Goal: Information Seeking & Learning: Learn about a topic

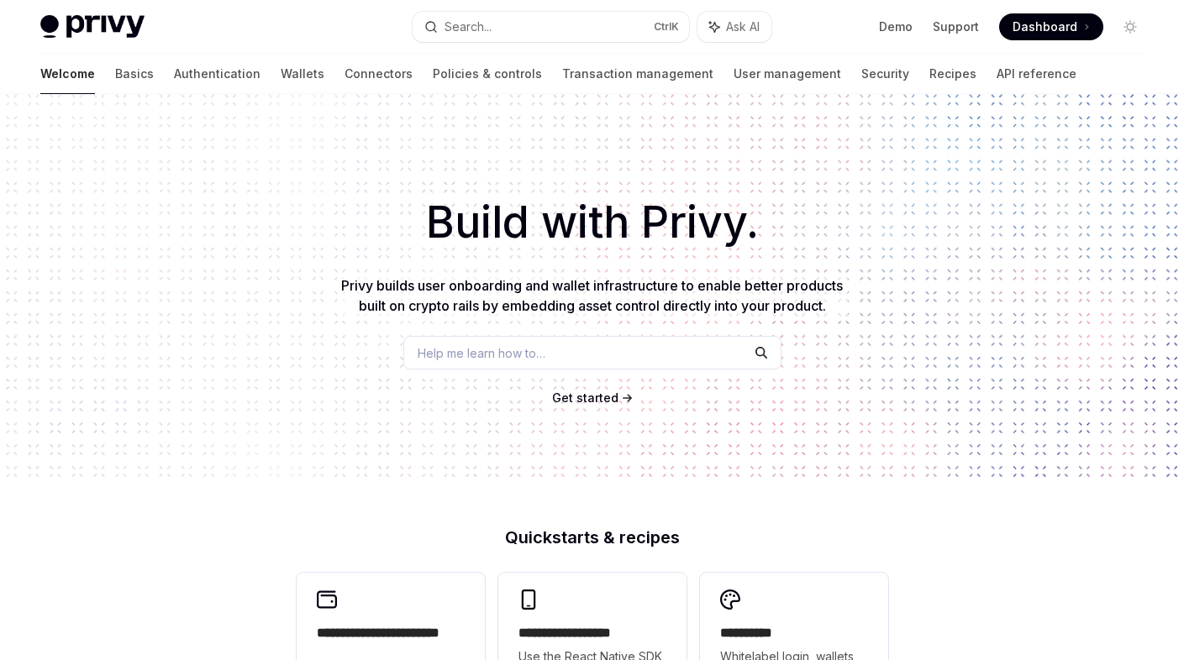
click at [1051, 33] on span "Dashboard" at bounding box center [1045, 26] width 65 height 17
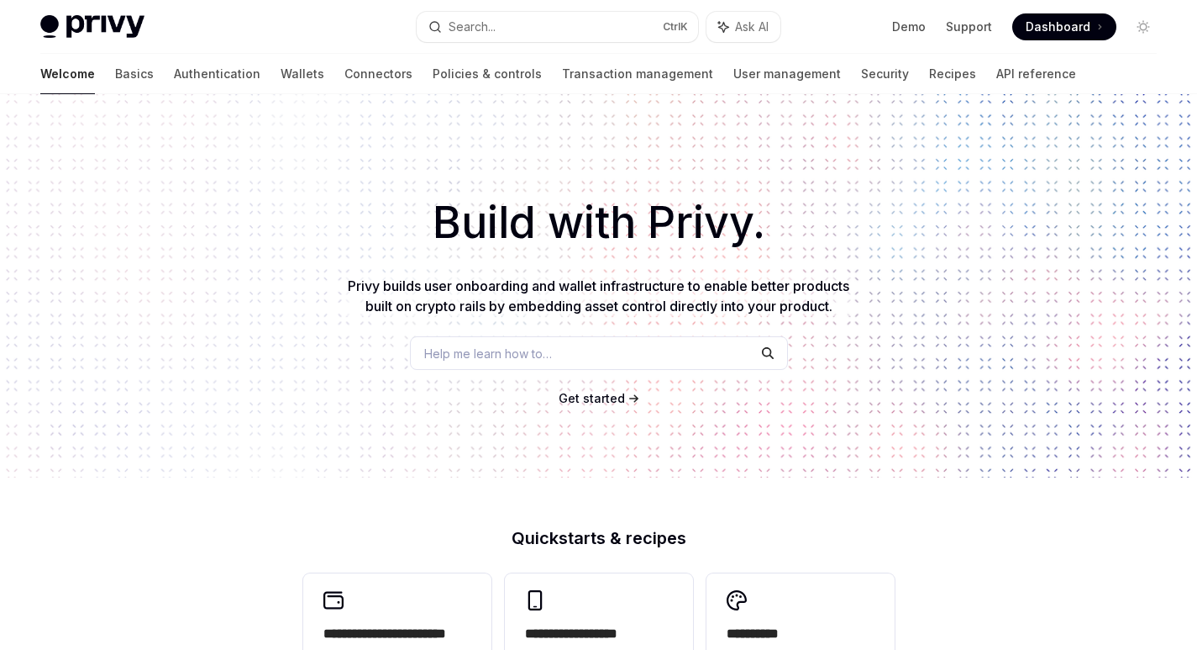
click at [634, 355] on div "Help me learn how to…" at bounding box center [599, 353] width 378 height 34
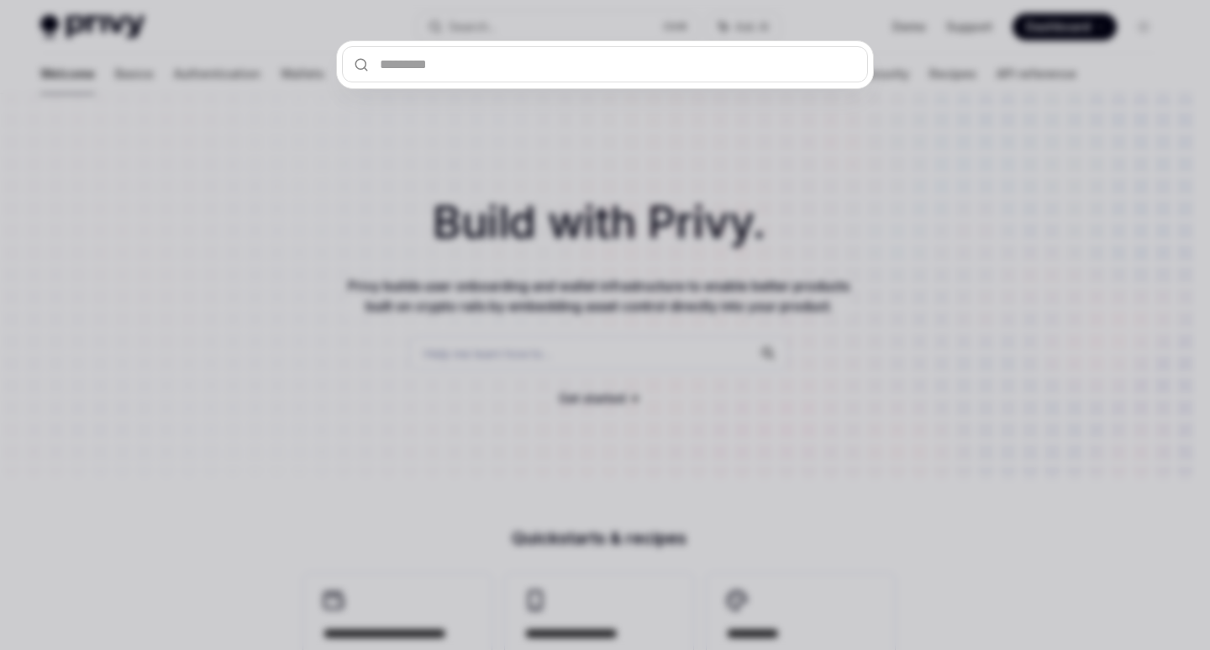
click at [413, 70] on input "text" at bounding box center [605, 64] width 526 height 36
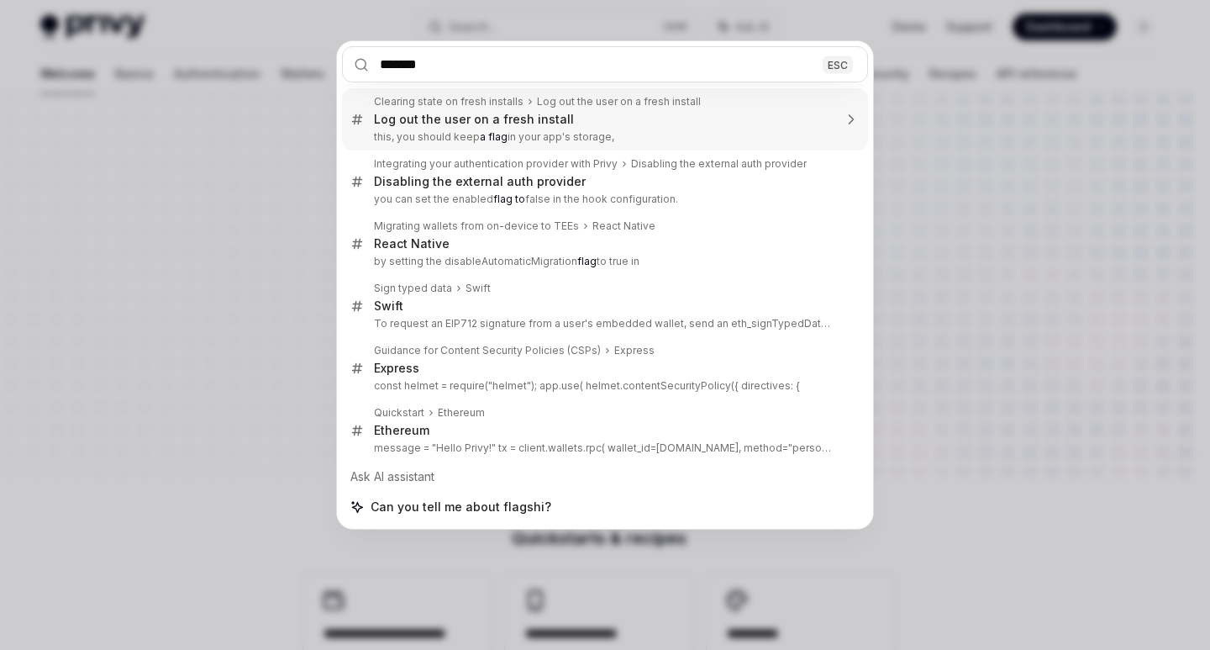
type input "********"
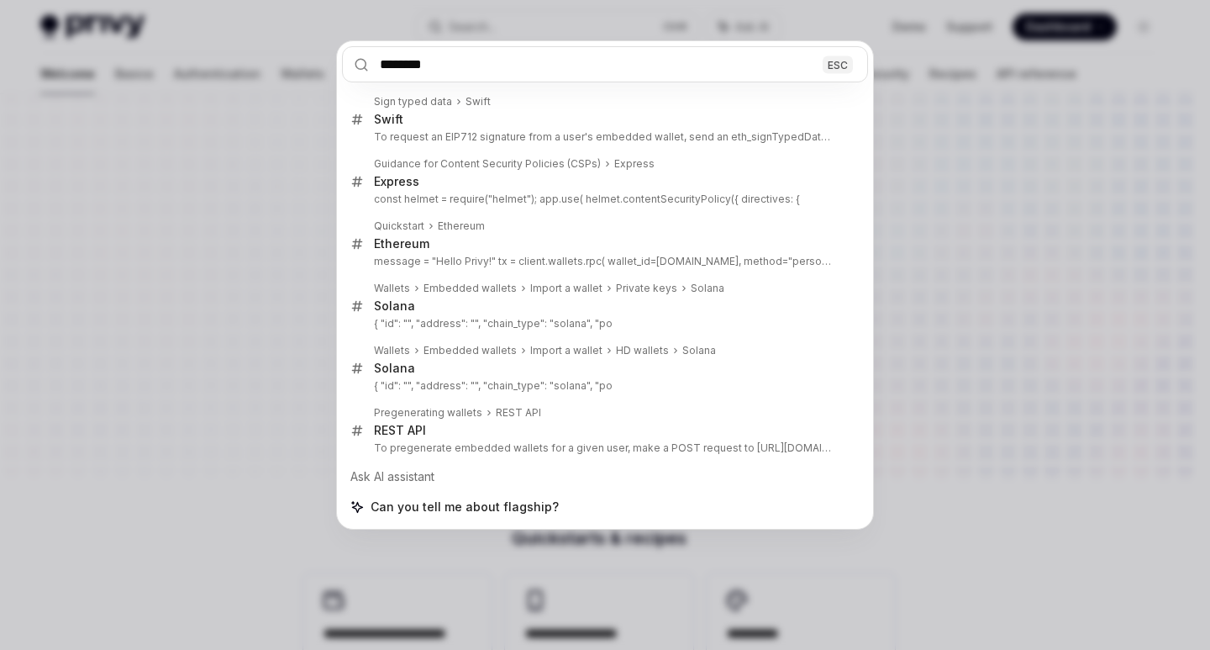
click at [801, 68] on input "********" at bounding box center [605, 64] width 526 height 36
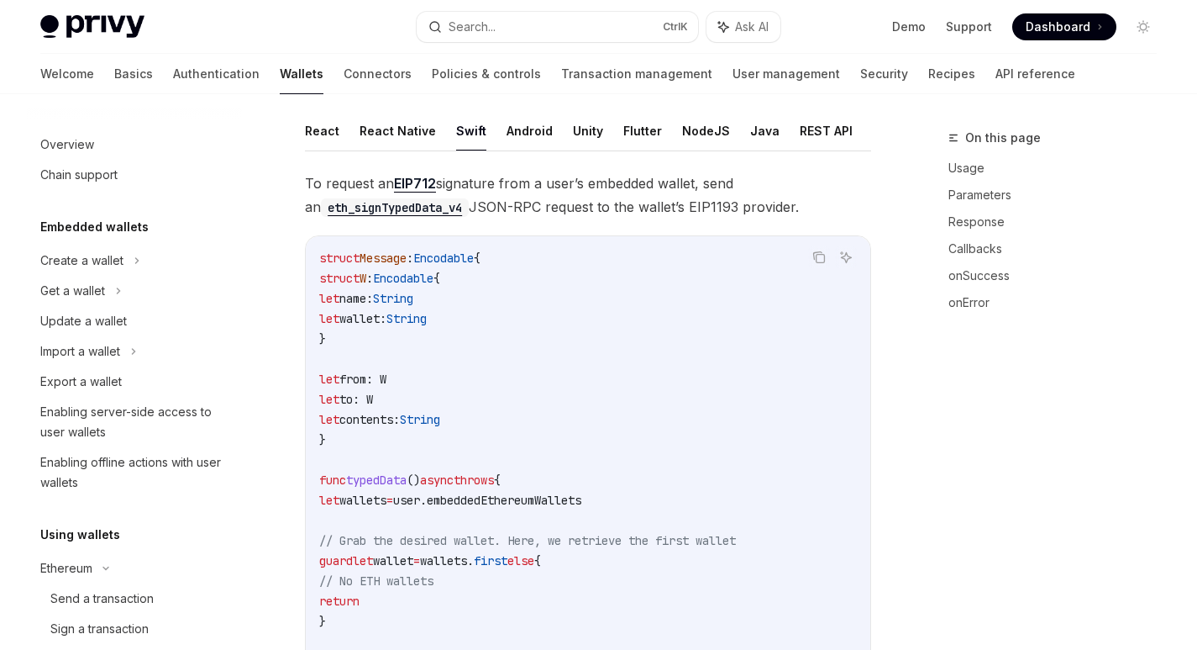
scroll to position [318, 0]
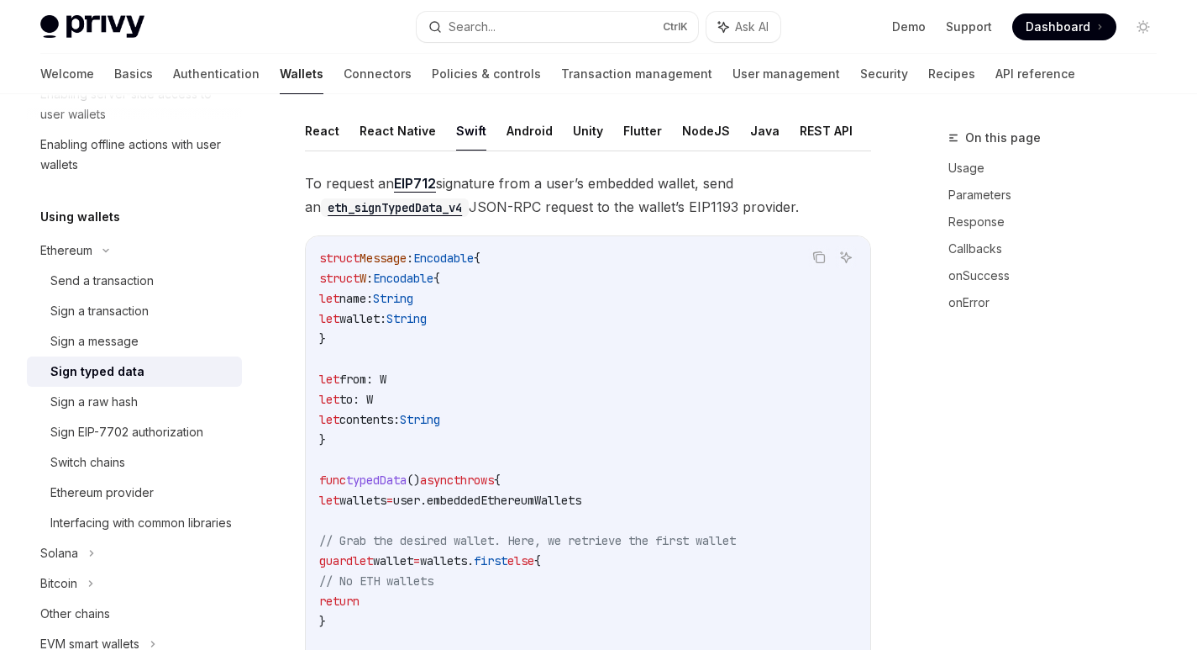
type textarea "*"
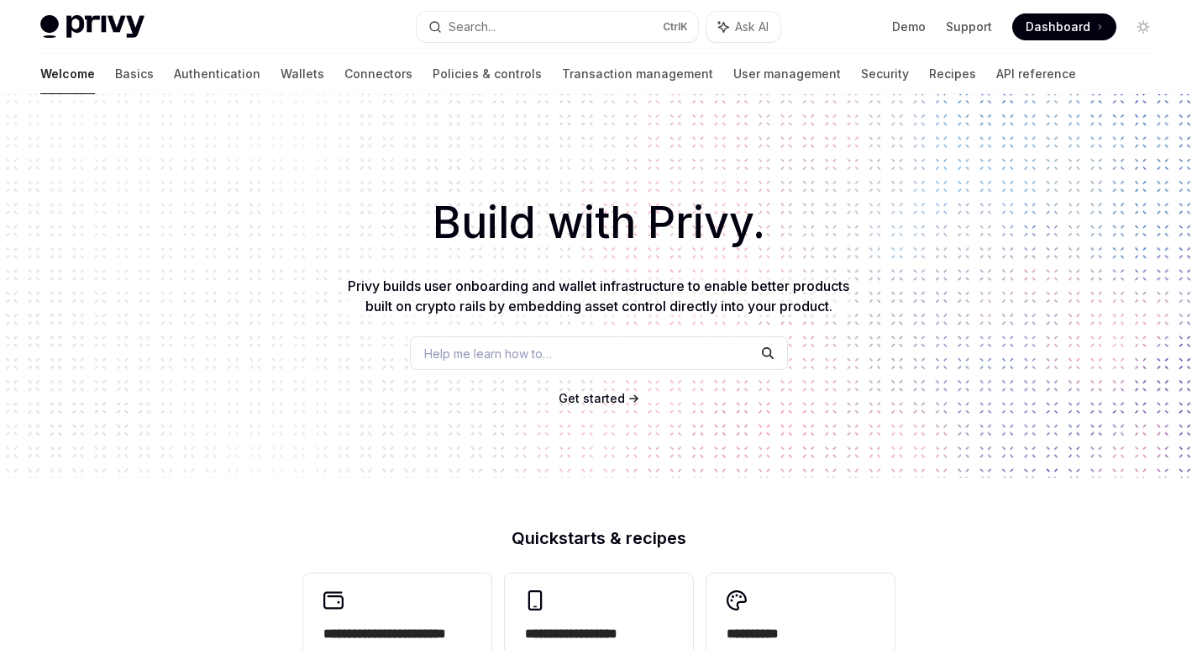
click at [616, 394] on span "Get started" at bounding box center [592, 398] width 66 height 14
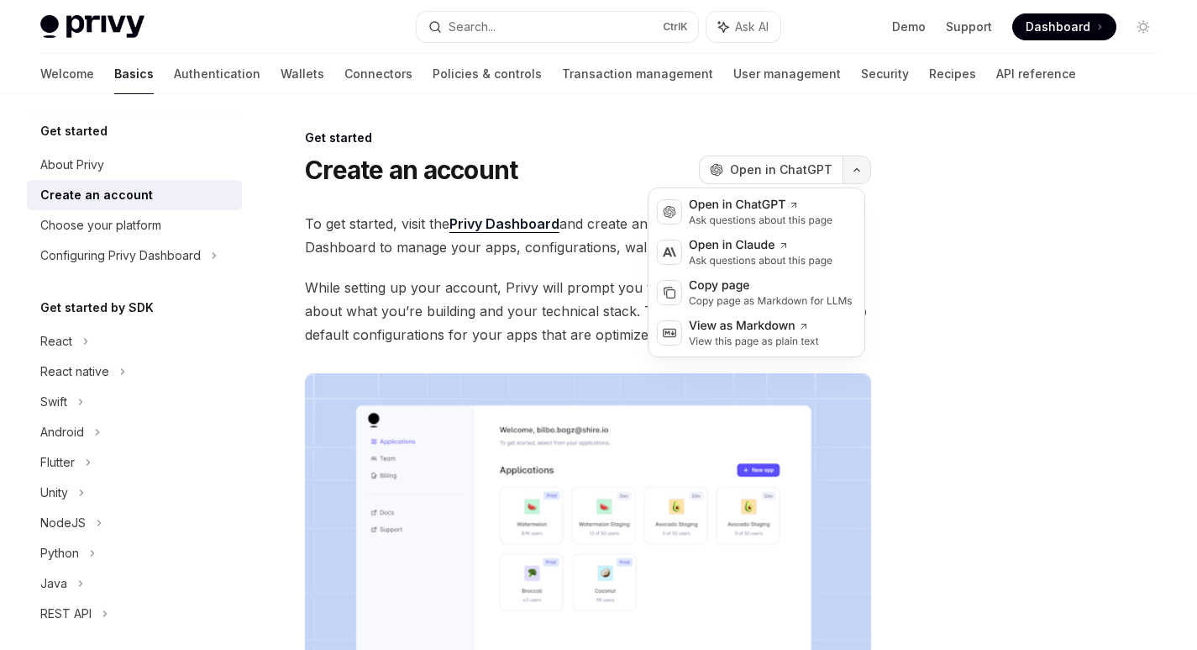
click at [844, 169] on button "button" at bounding box center [857, 169] width 29 height 29
click at [1107, 221] on div at bounding box center [1042, 389] width 255 height 522
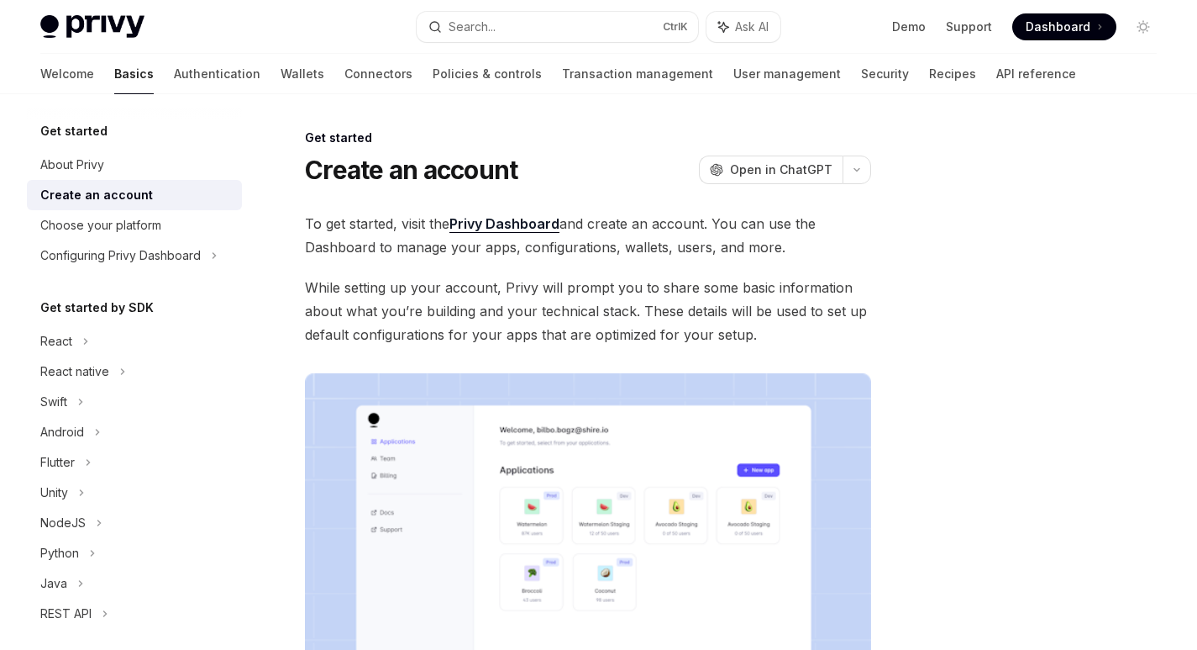
click at [507, 221] on link "Privy Dashboard" at bounding box center [505, 224] width 110 height 18
click at [1089, 31] on span "Dashboard" at bounding box center [1058, 26] width 65 height 17
